Goal: Transaction & Acquisition: Purchase product/service

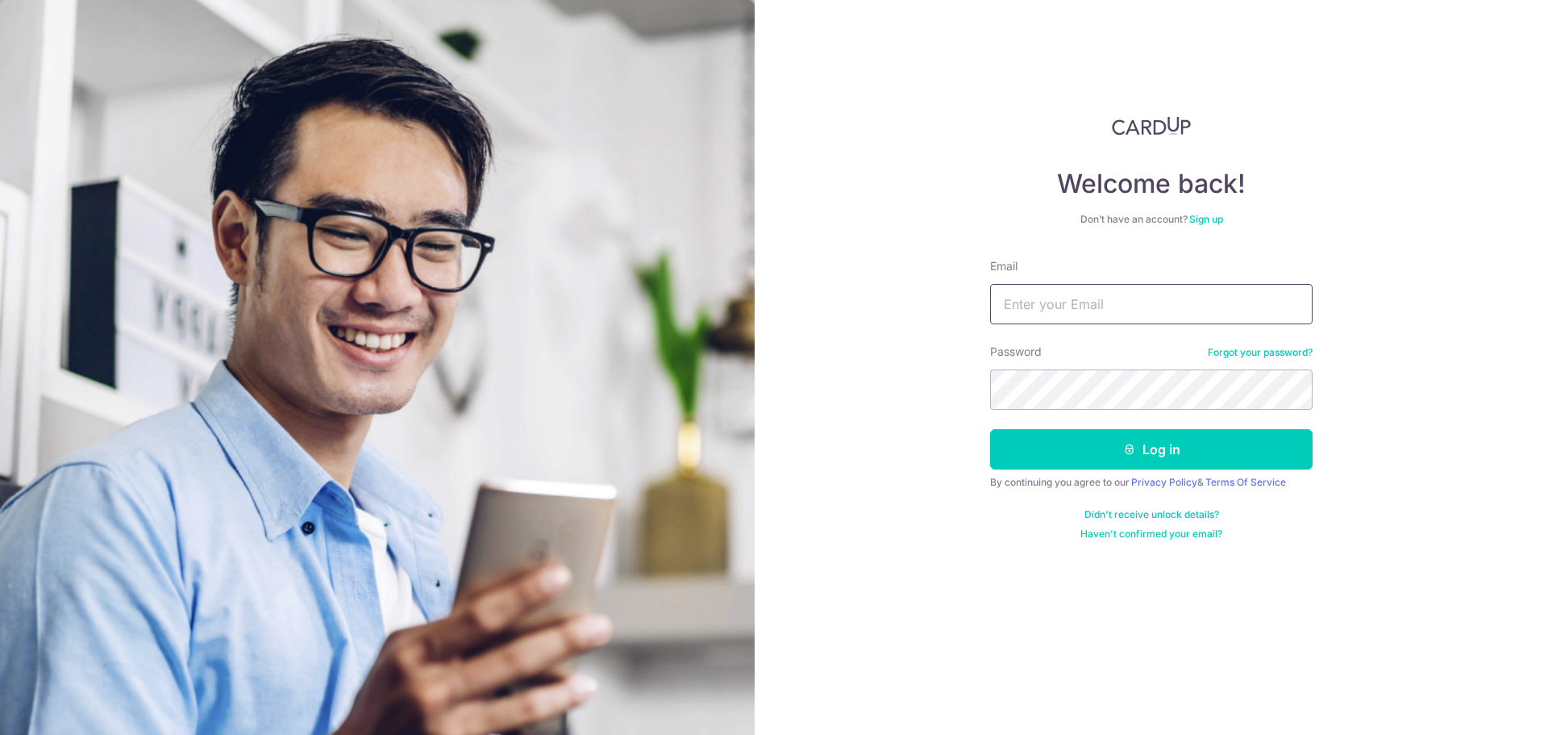
click at [1054, 298] on input "Email" at bounding box center [1151, 304] width 323 height 40
type input "francischua1991@gmail.com"
click at [990, 429] on button "Log in" at bounding box center [1151, 449] width 323 height 40
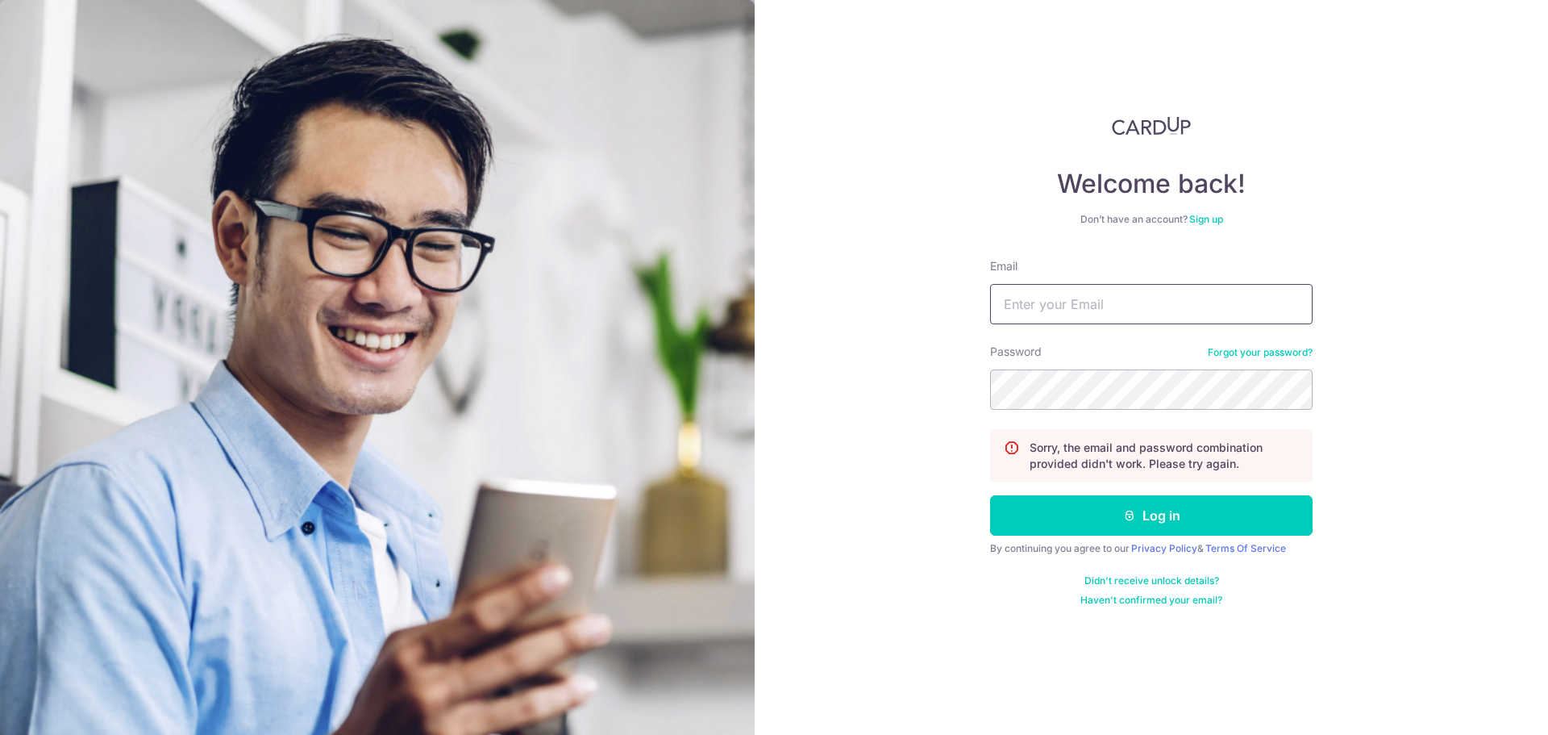
click at [1037, 297] on input "Email" at bounding box center [1151, 304] width 323 height 40
type input "francischua1991@gmail.com"
click at [990, 495] on button "Log in" at bounding box center [1151, 515] width 323 height 40
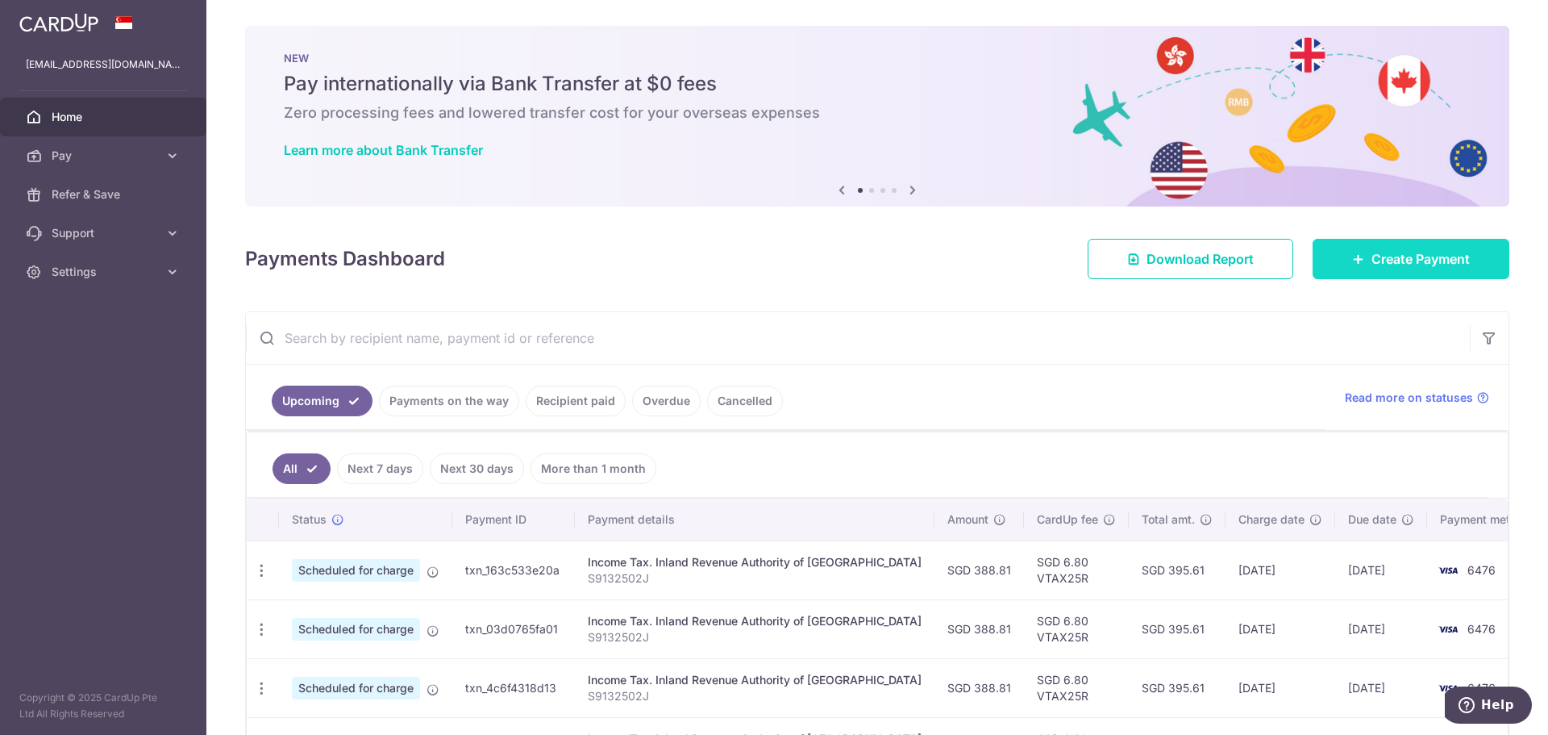
click at [1430, 264] on span "Create Payment" at bounding box center [1421, 258] width 98 height 19
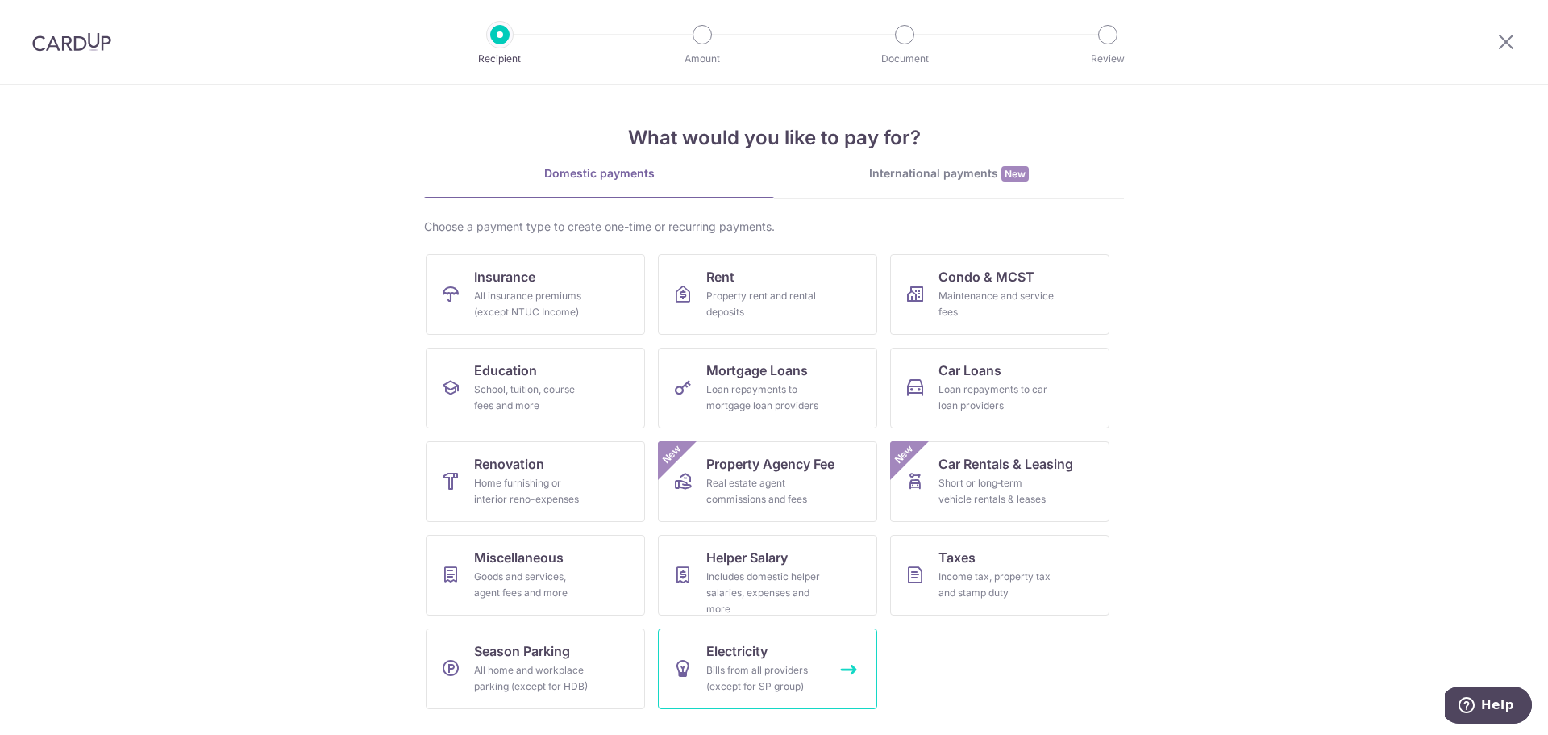
click at [840, 662] on link "Electricity Bills from all providers (except for SP group)" at bounding box center [767, 668] width 219 height 81
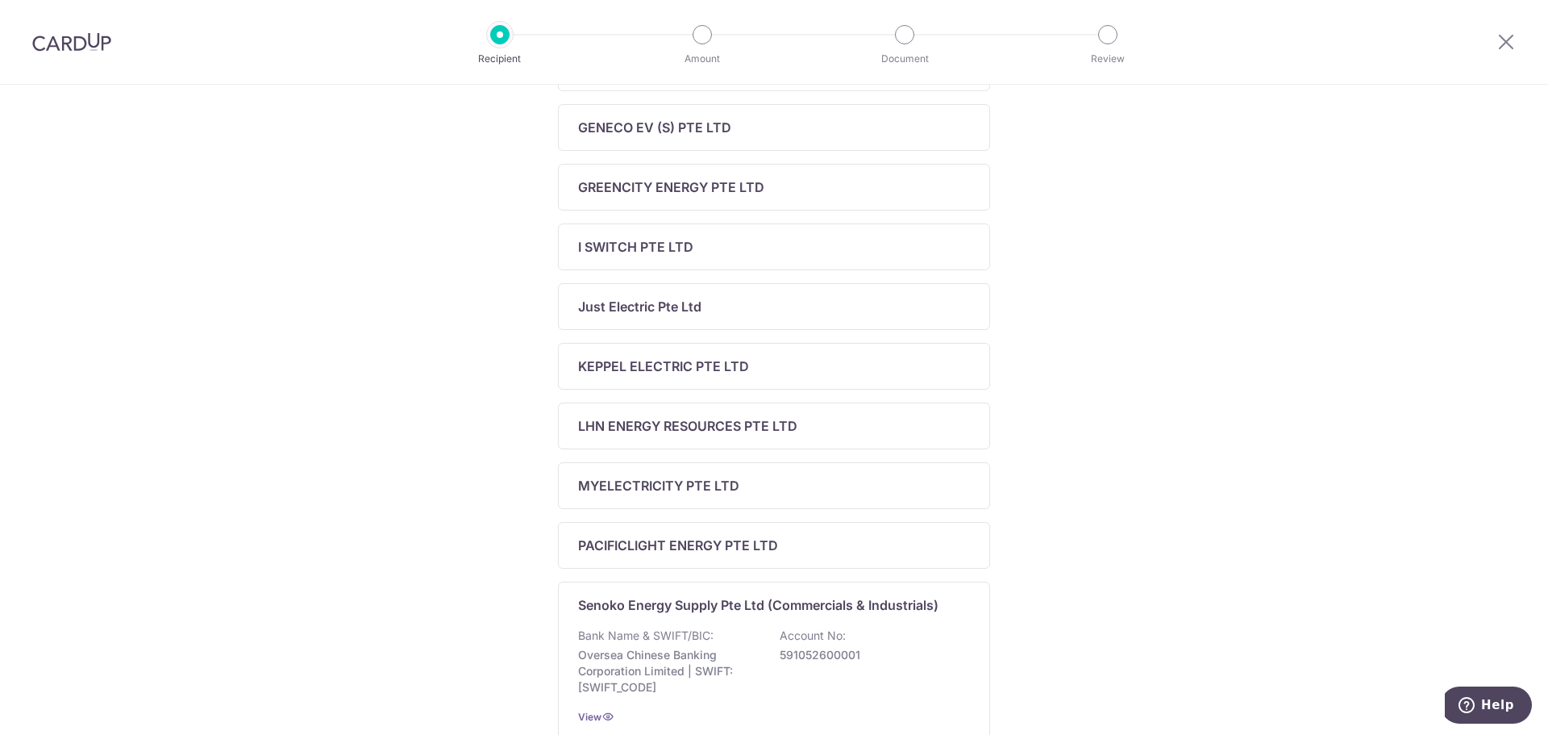
scroll to position [403, 0]
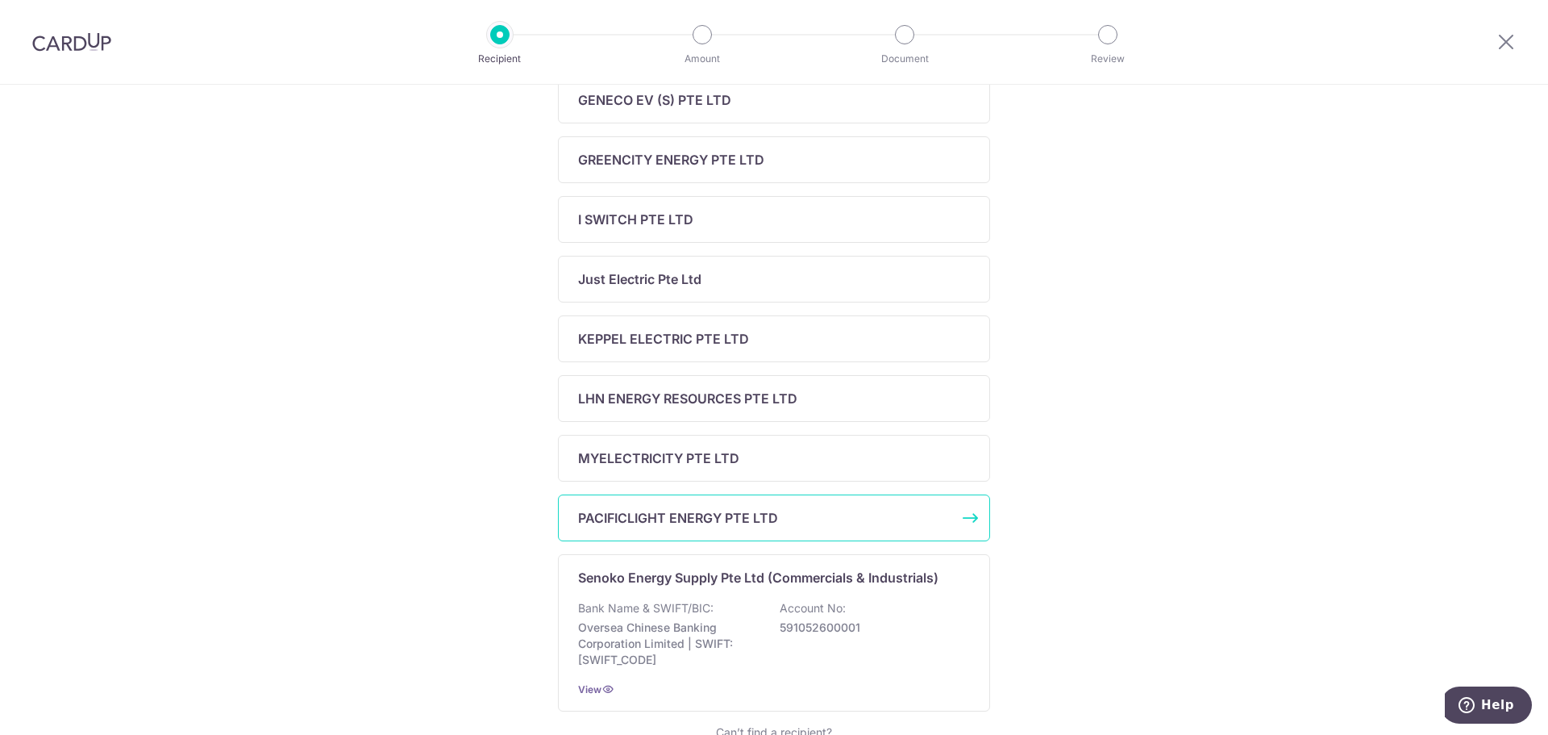
click at [803, 519] on div "PACIFICLIGHT ENERGY PTE LTD" at bounding box center [764, 517] width 373 height 19
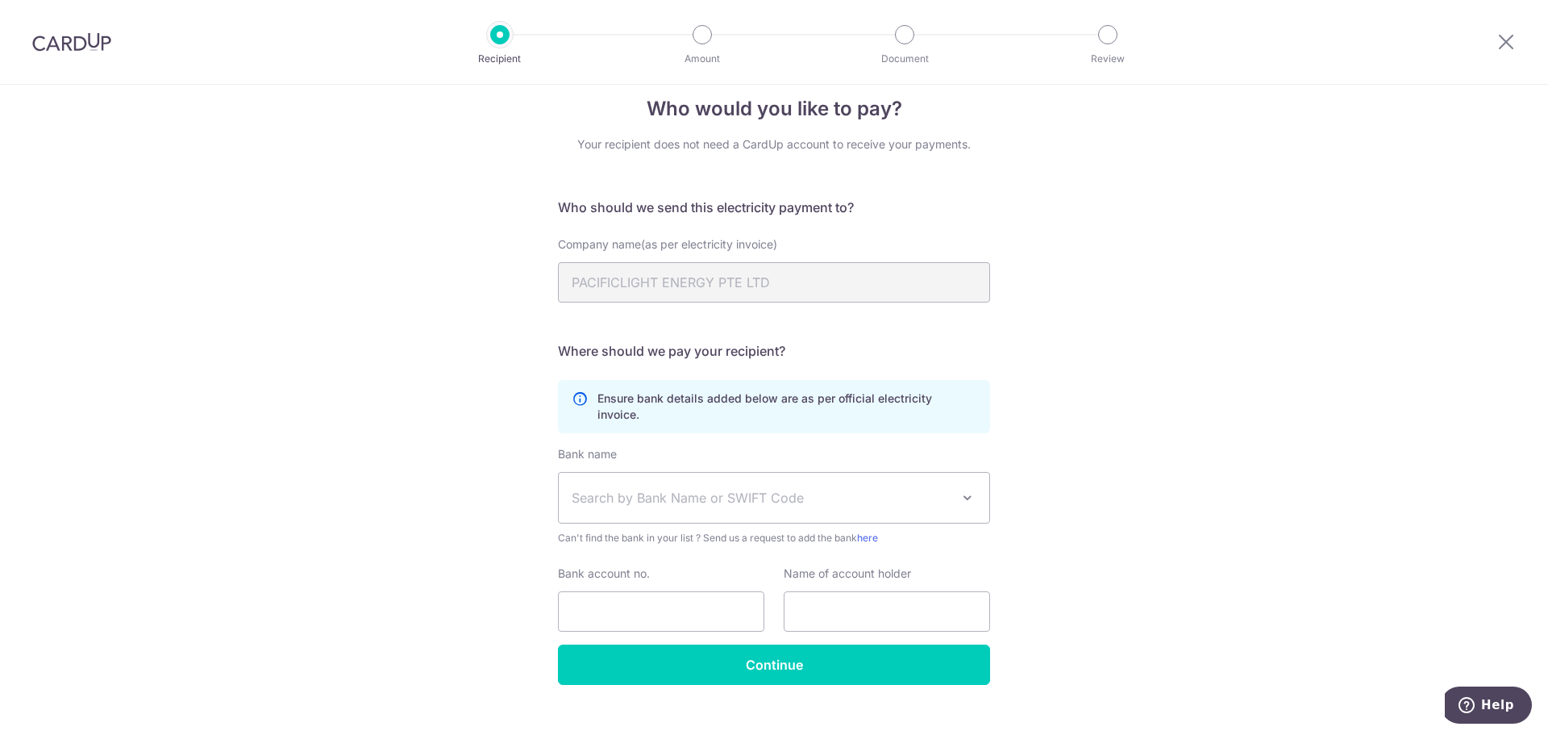
scroll to position [32, 0]
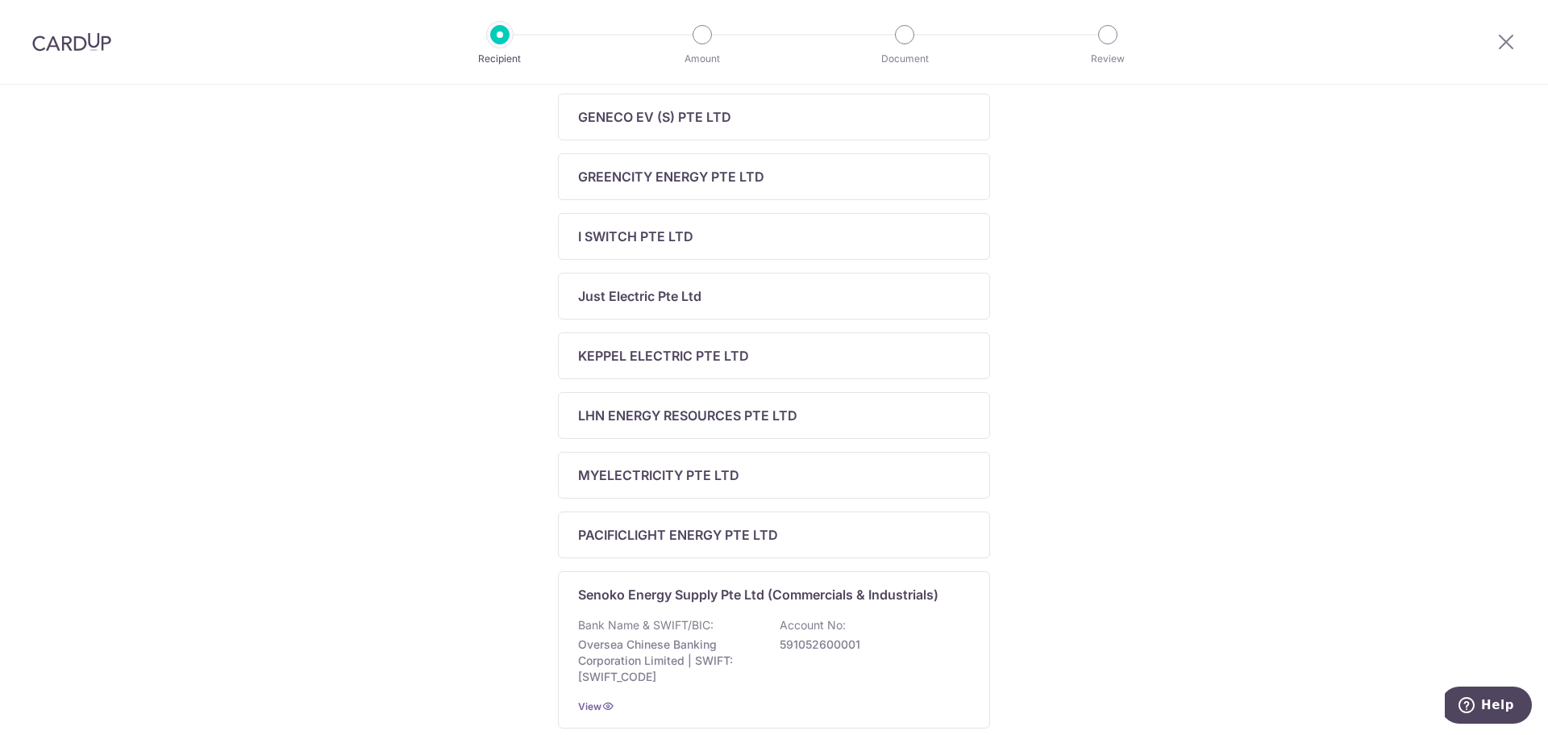
scroll to position [546, 0]
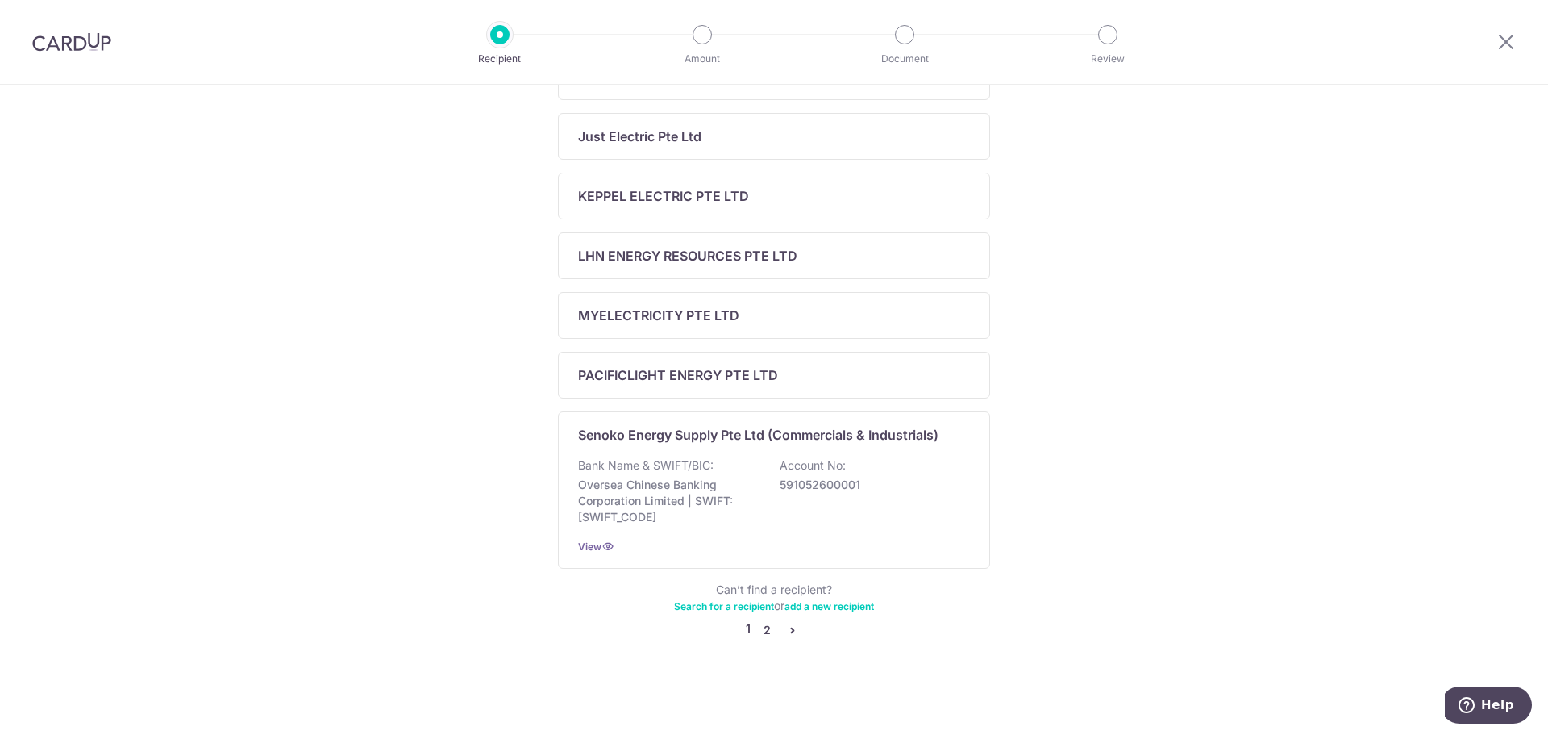
click at [765, 630] on link "2" at bounding box center [766, 629] width 19 height 19
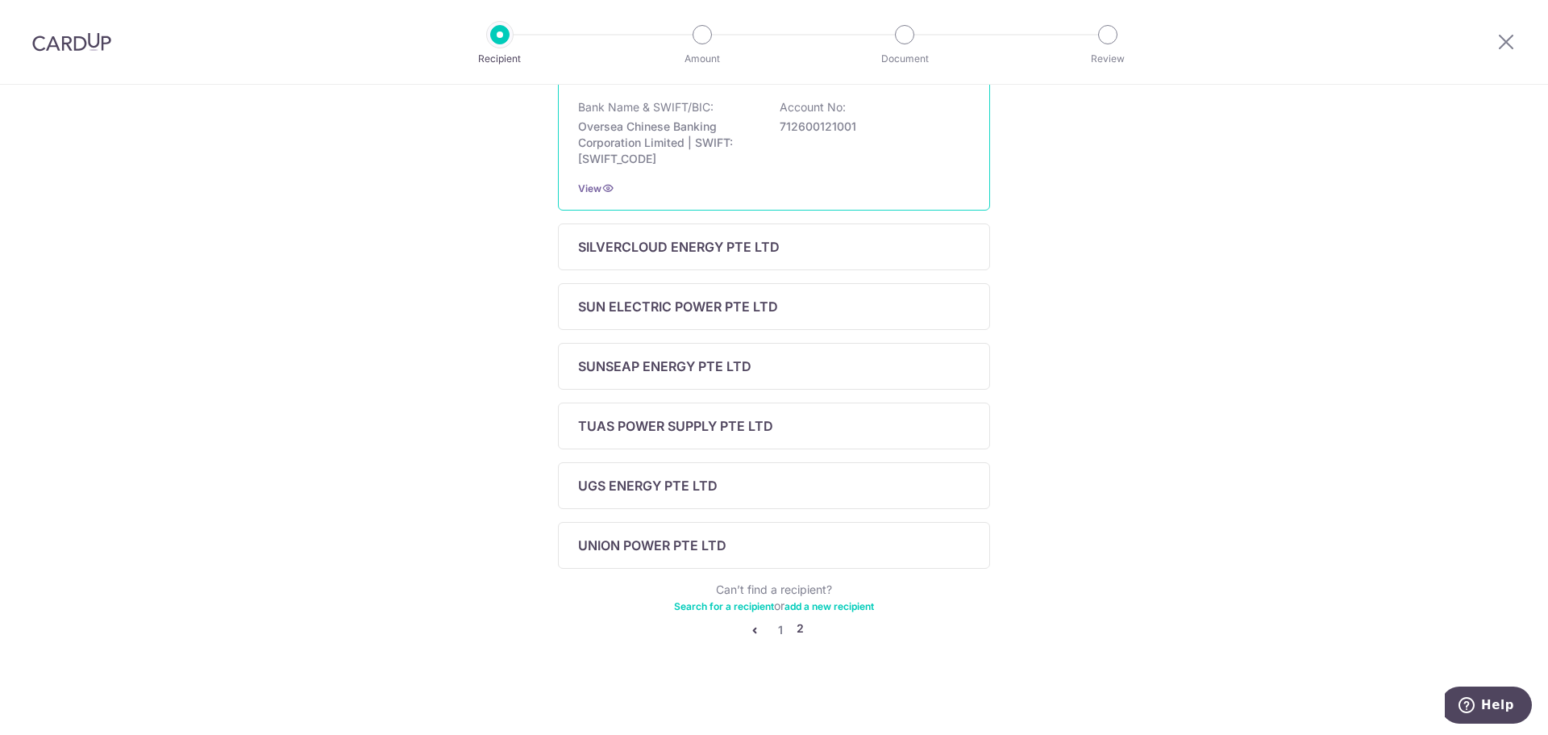
scroll to position [64, 0]
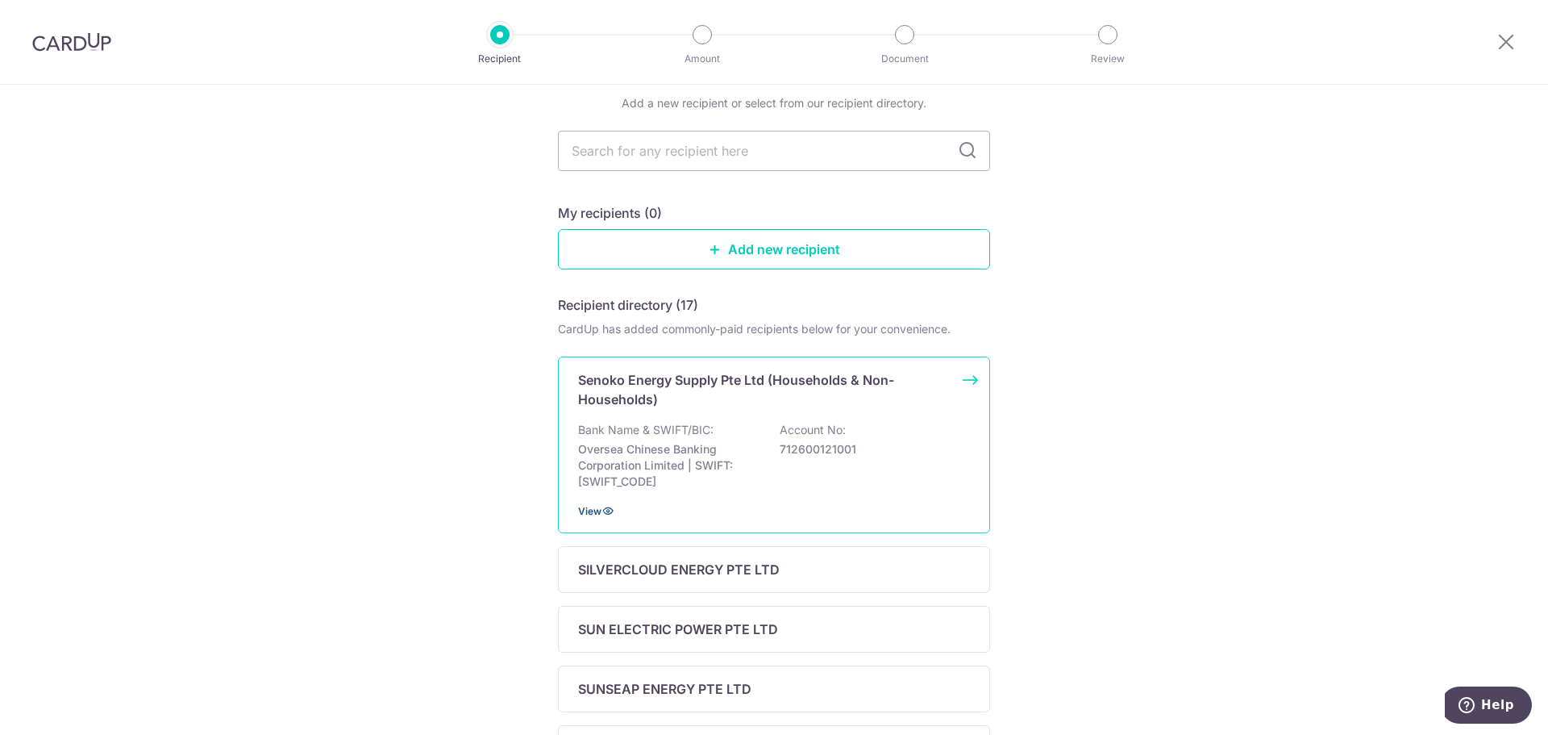
click at [602, 514] on icon at bounding box center [608, 510] width 13 height 13
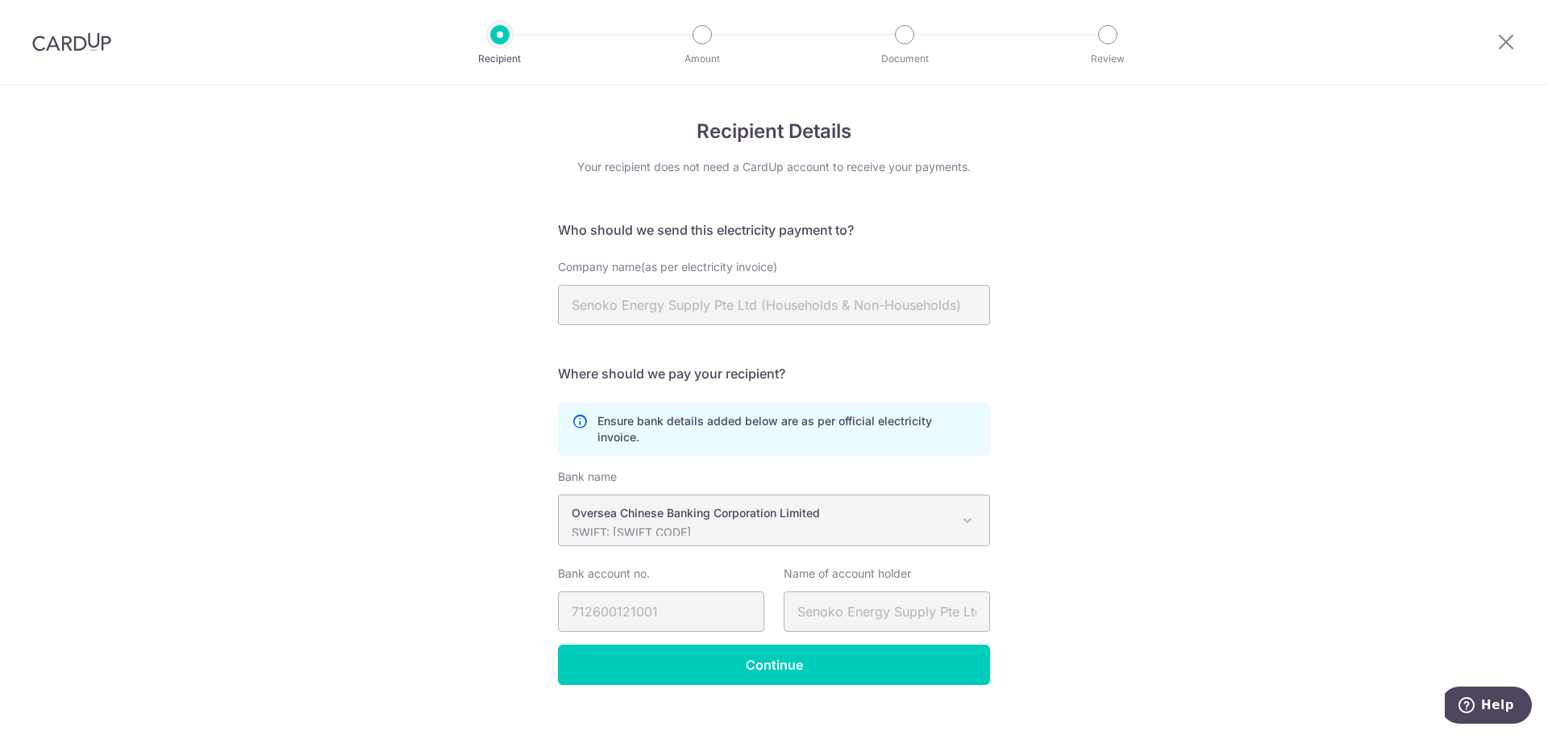
click at [53, 47] on img at bounding box center [71, 41] width 79 height 19
